Goal: Information Seeking & Learning: Learn about a topic

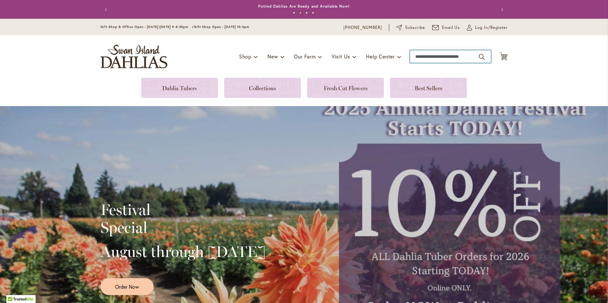
click at [448, 58] on input "Search" at bounding box center [450, 56] width 81 height 13
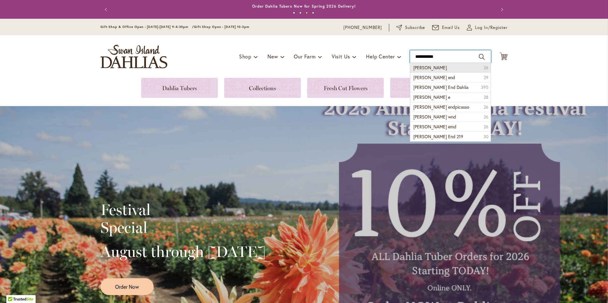
type input "**********"
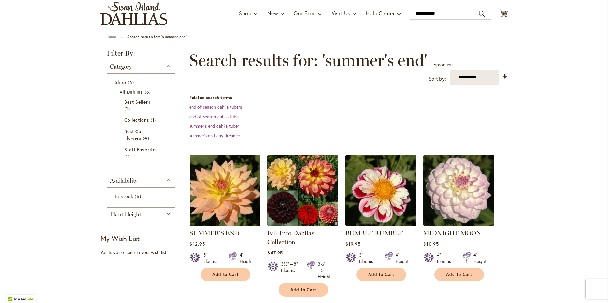
scroll to position [32, 0]
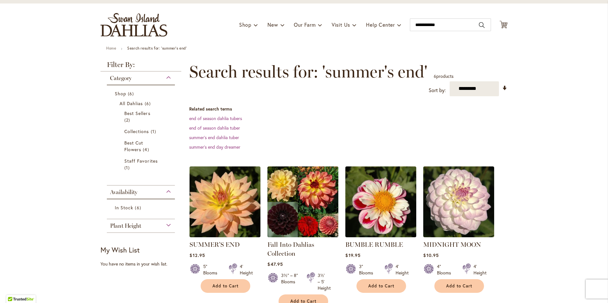
click at [129, 30] on img "store logo" at bounding box center [133, 25] width 67 height 24
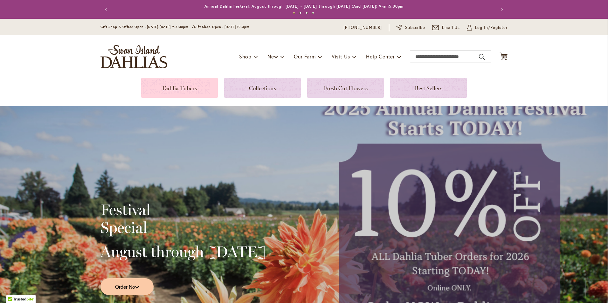
click at [169, 89] on link at bounding box center [179, 88] width 77 height 20
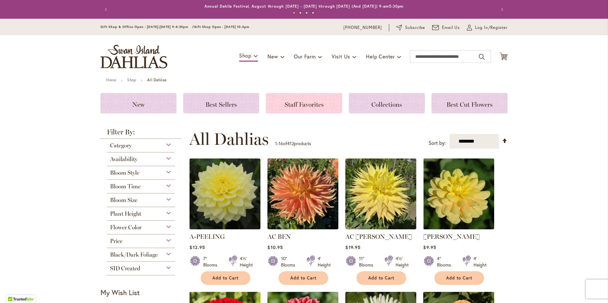
scroll to position [64, 0]
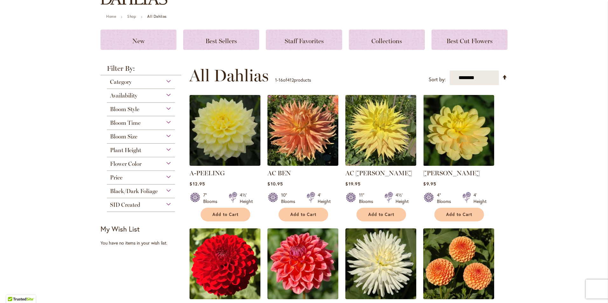
click at [162, 164] on div "Flower Color" at bounding box center [141, 162] width 68 height 10
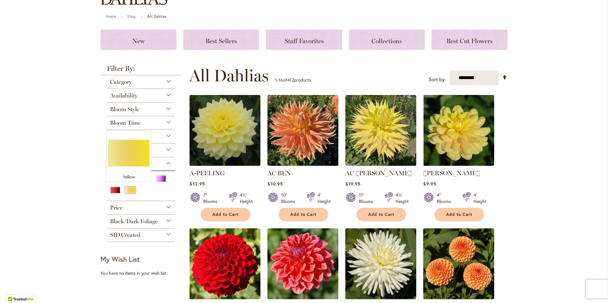
click at [126, 190] on div "Yellow" at bounding box center [130, 190] width 10 height 7
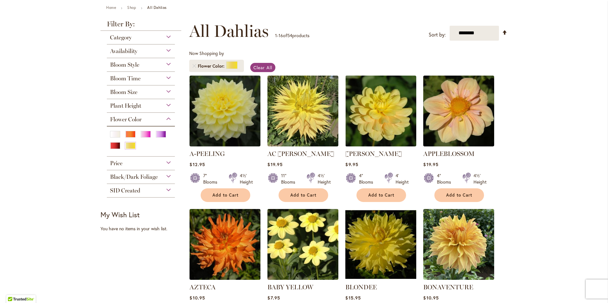
scroll to position [64, 0]
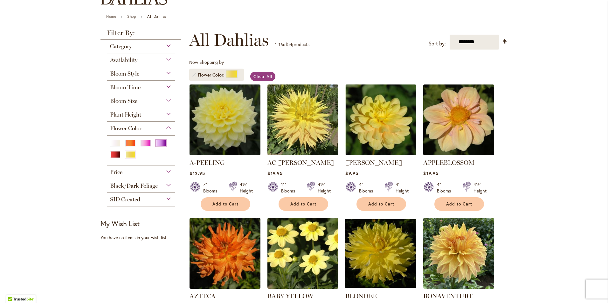
click at [160, 144] on div "Purple" at bounding box center [161, 143] width 10 height 7
drag, startPoint x: 128, startPoint y: 154, endPoint x: 161, endPoint y: 156, distance: 33.5
click at [127, 154] on div "Yellow" at bounding box center [130, 154] width 10 height 7
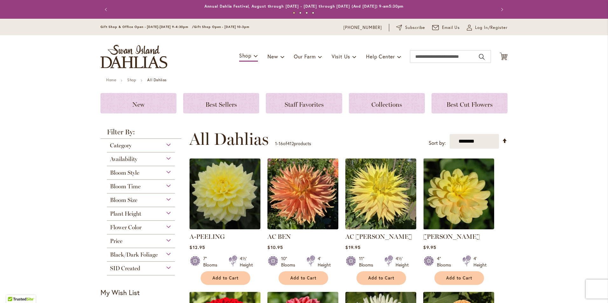
click at [168, 226] on div "Flower Color" at bounding box center [141, 226] width 68 height 10
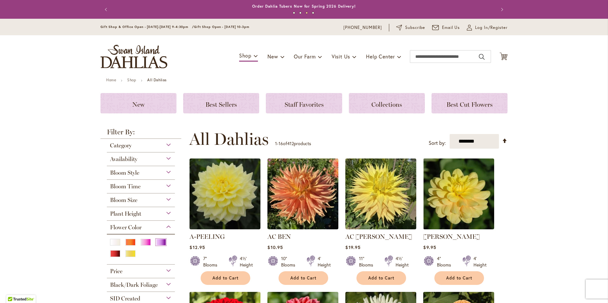
click at [159, 242] on div "Purple" at bounding box center [161, 242] width 10 height 7
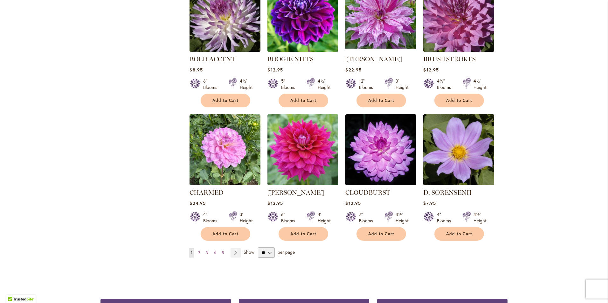
scroll to position [445, 0]
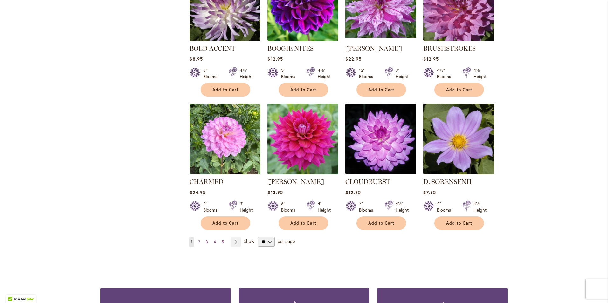
click at [197, 240] on link "Page 2" at bounding box center [199, 243] width 5 height 10
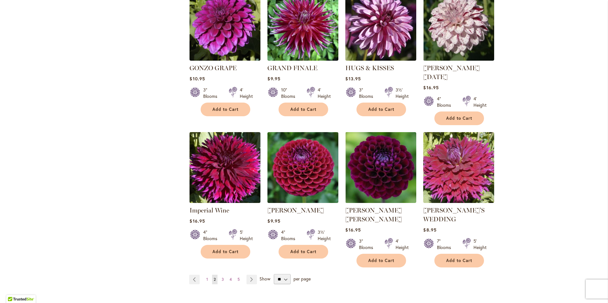
scroll to position [445, 0]
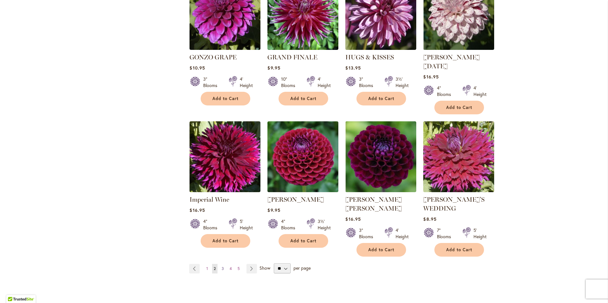
click at [222, 266] on span "3" at bounding box center [223, 268] width 2 height 5
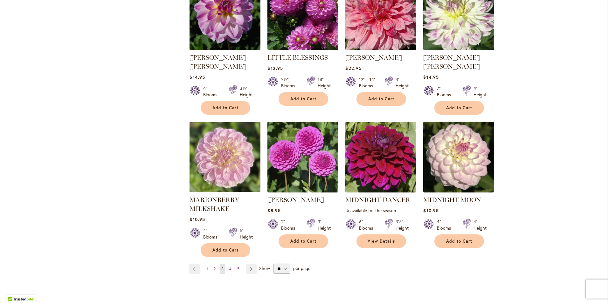
scroll to position [445, 0]
click at [229, 266] on span "4" at bounding box center [230, 268] width 2 height 5
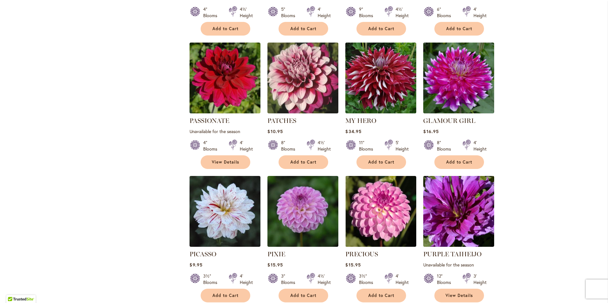
scroll to position [413, 0]
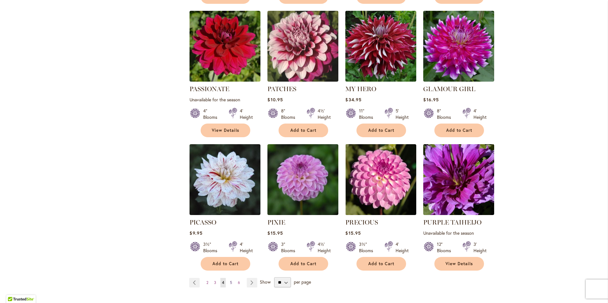
click at [231, 278] on link "Page 5" at bounding box center [230, 283] width 5 height 10
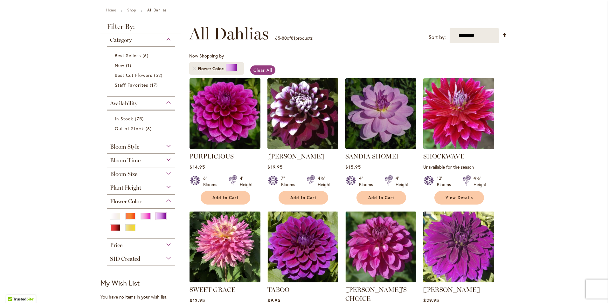
scroll to position [64, 0]
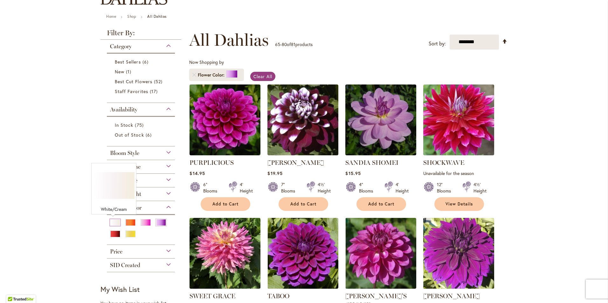
click at [113, 223] on div "White/Cream" at bounding box center [115, 222] width 10 height 7
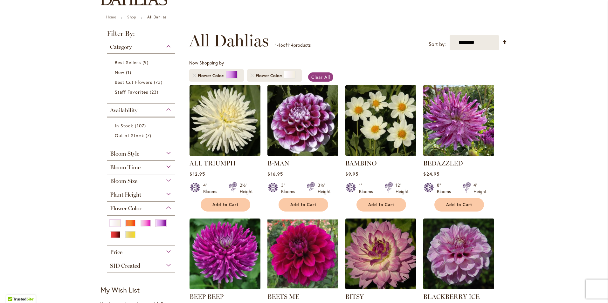
scroll to position [64, 0]
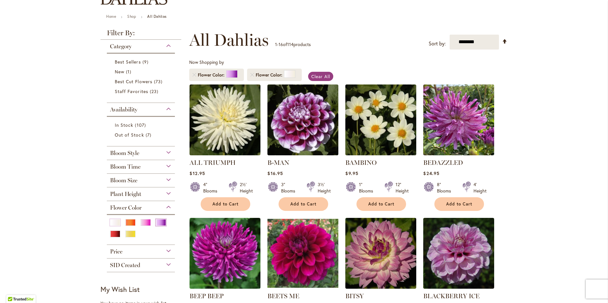
click at [158, 224] on div "Purple" at bounding box center [161, 222] width 10 height 7
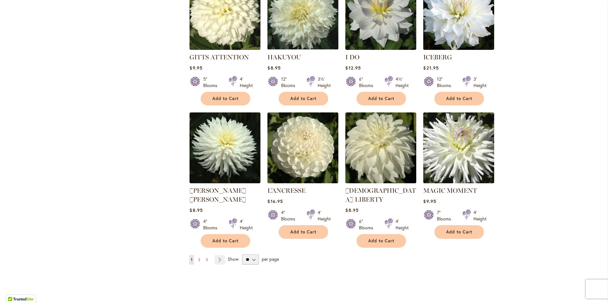
scroll to position [477, 0]
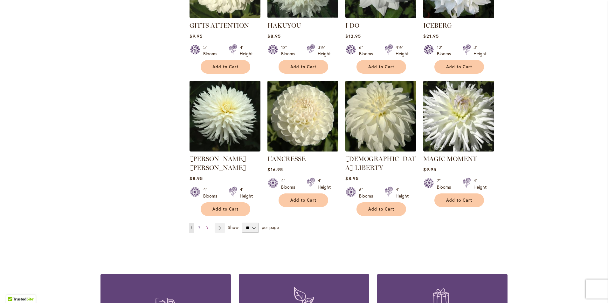
click at [198, 226] on span "2" at bounding box center [199, 228] width 2 height 5
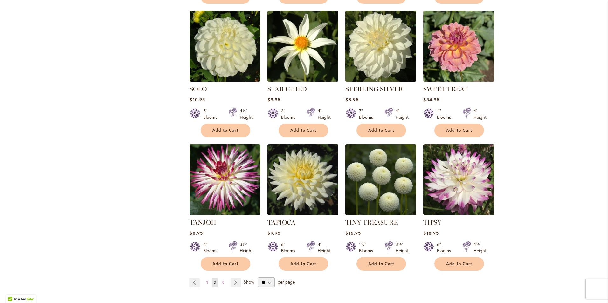
scroll to position [445, 0]
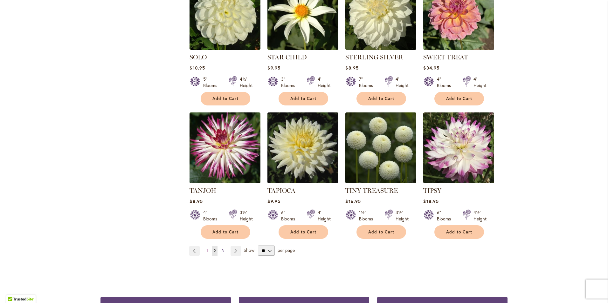
click at [222, 249] on span "3" at bounding box center [223, 251] width 2 height 5
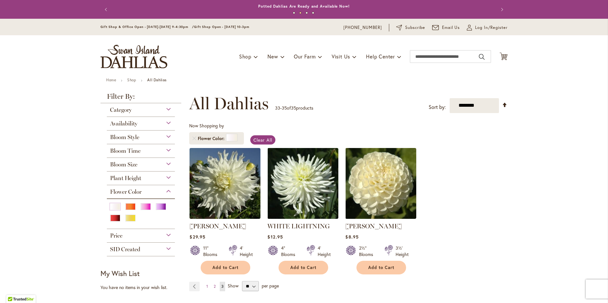
click at [146, 56] on img "store logo" at bounding box center [133, 57] width 67 height 24
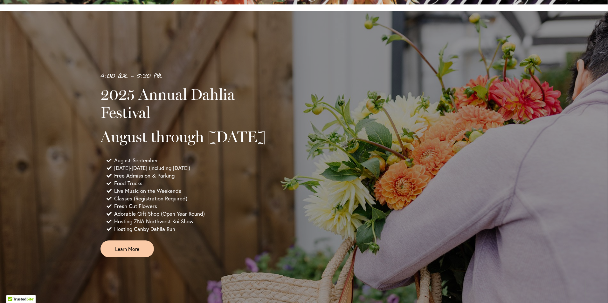
scroll to position [413, 0]
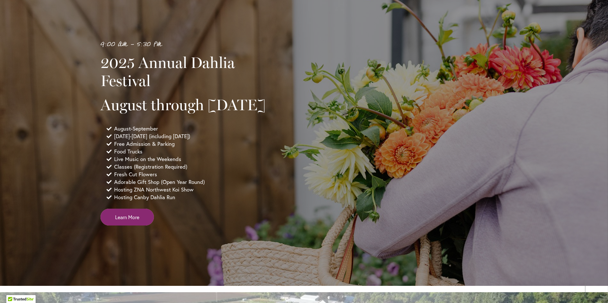
click at [136, 226] on link "Learn More" at bounding box center [126, 217] width 53 height 17
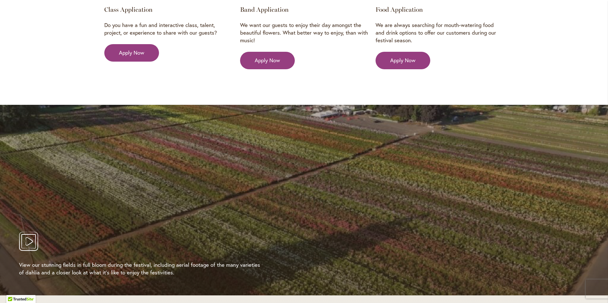
scroll to position [1113, 0]
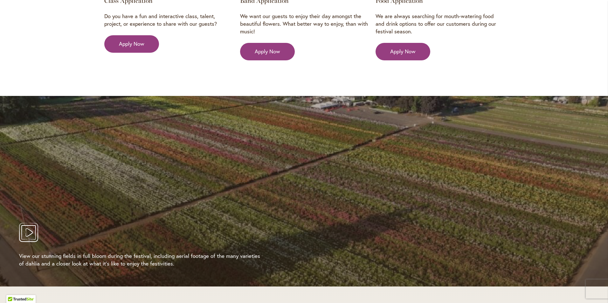
click at [25, 223] on icon "Play Video" at bounding box center [28, 232] width 19 height 19
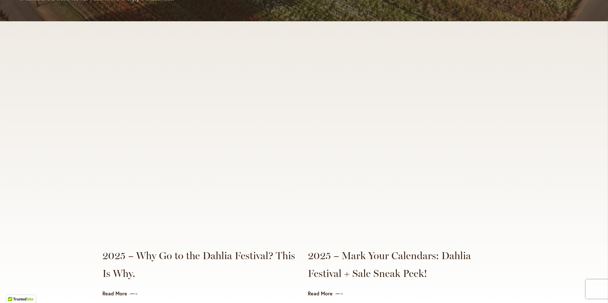
scroll to position [1399, 0]
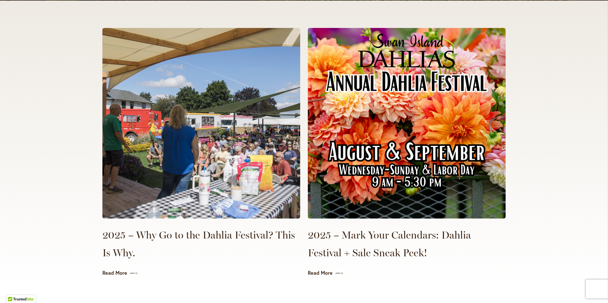
click at [44, 110] on div "2025 – Why Go to the Dahlia Festival? This Is Why. Read More 2025 – Mark Your C…" at bounding box center [304, 143] width 608 height 285
